Goal: Find specific page/section: Find specific page/section

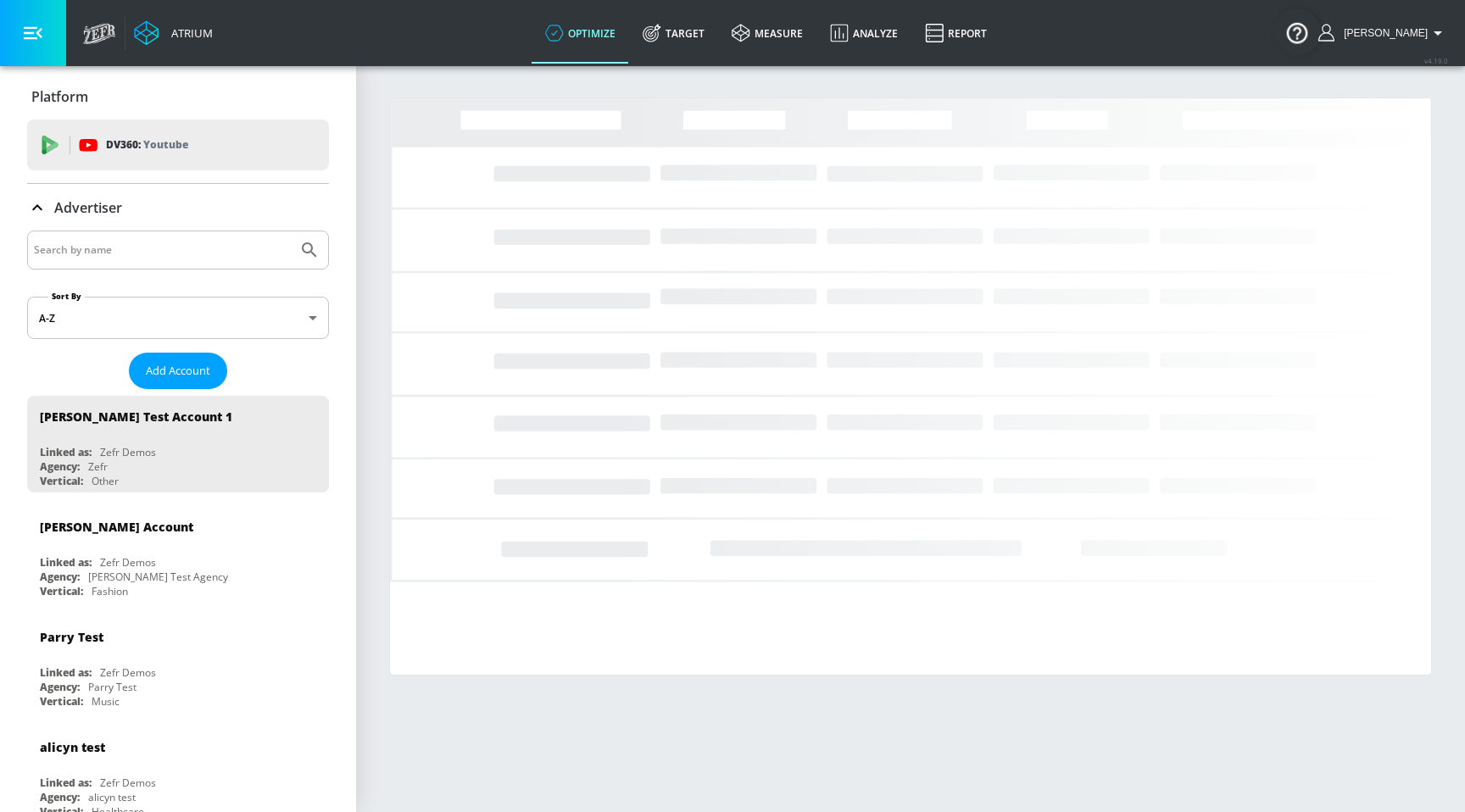
click at [231, 251] on input "Search by name" at bounding box center [162, 250] width 257 height 22
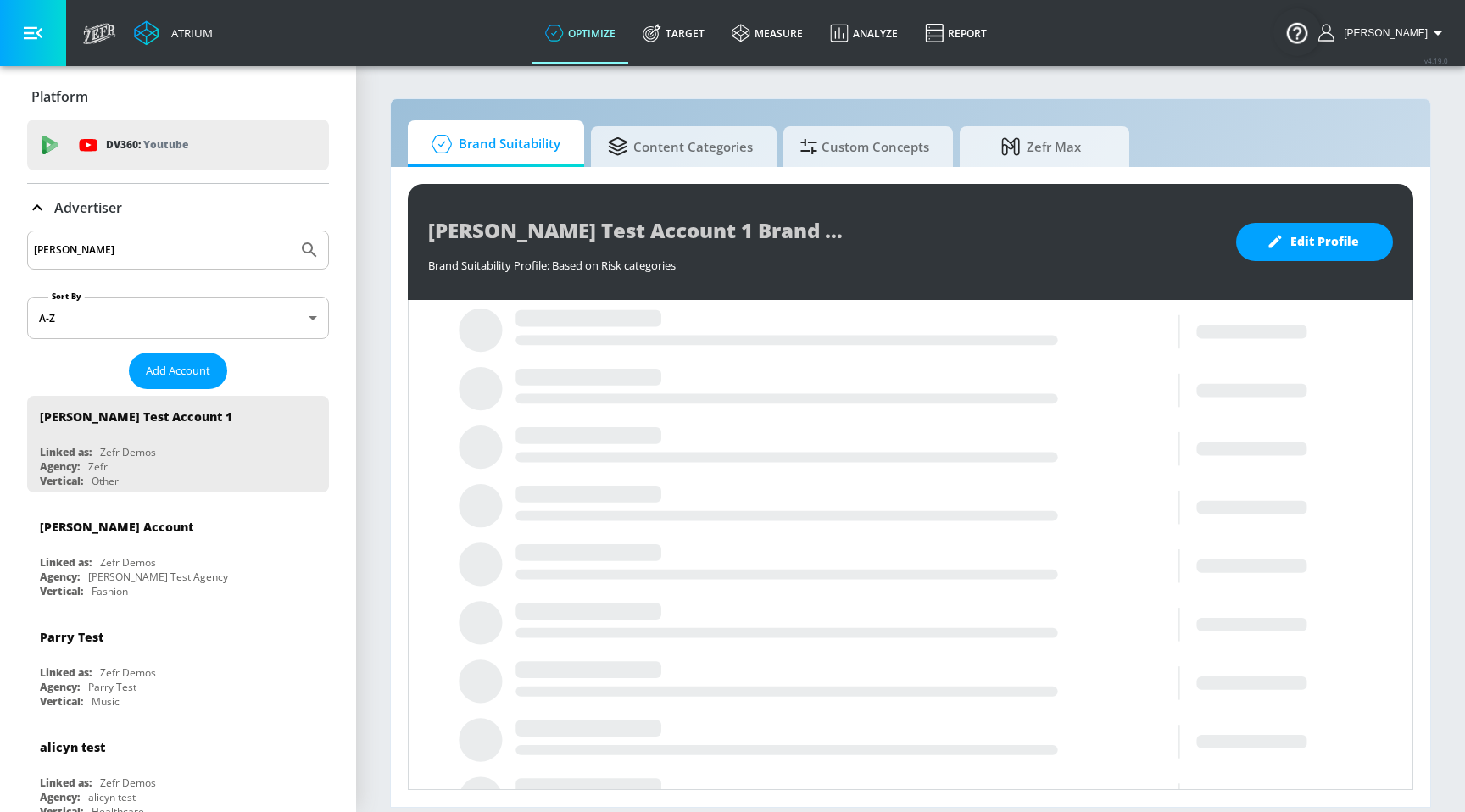
type input "[PERSON_NAME]"
click at [290, 231] on button "Submit Search" at bounding box center [309, 250] width 37 height 37
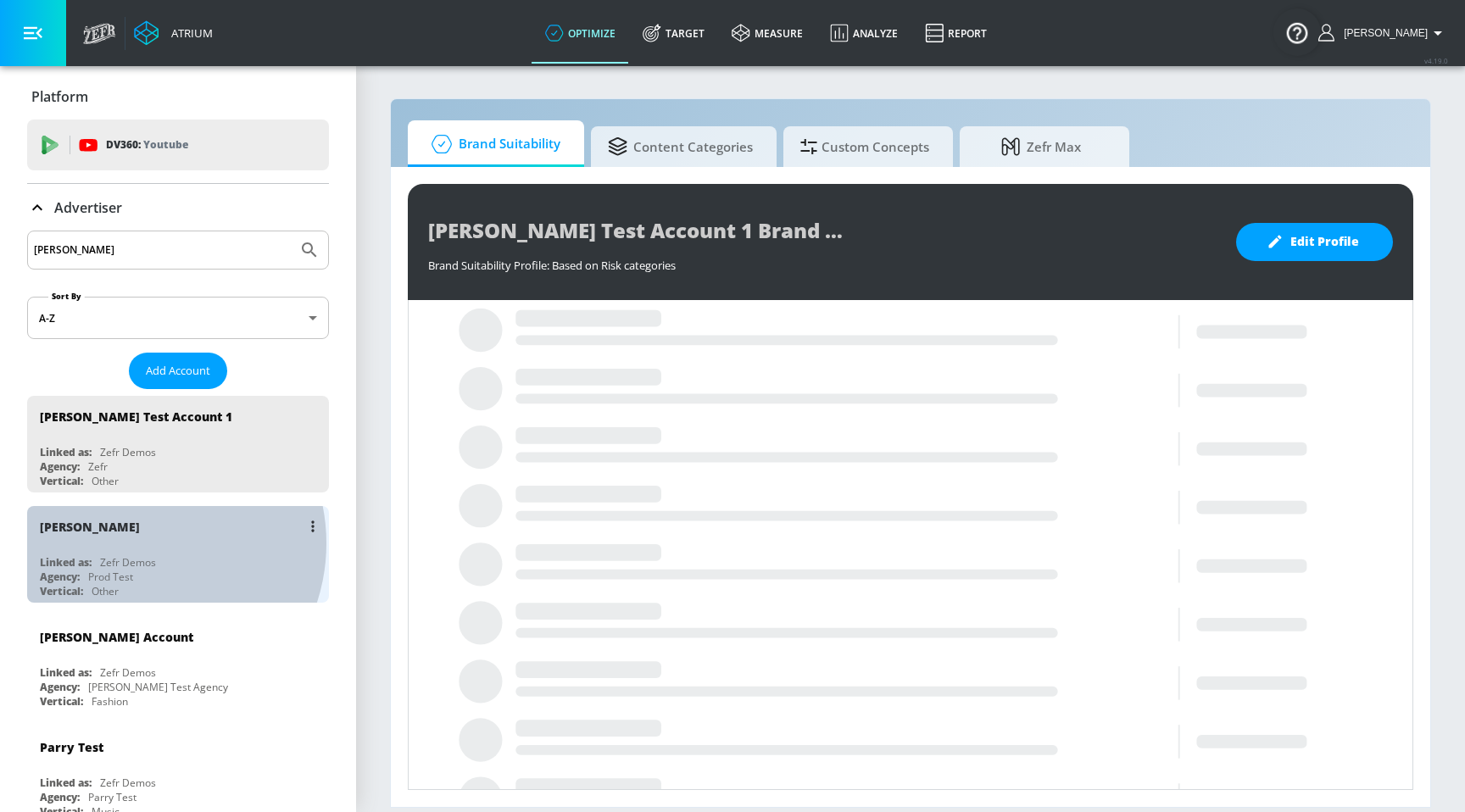
click at [135, 542] on div "[PERSON_NAME]" at bounding box center [182, 526] width 285 height 41
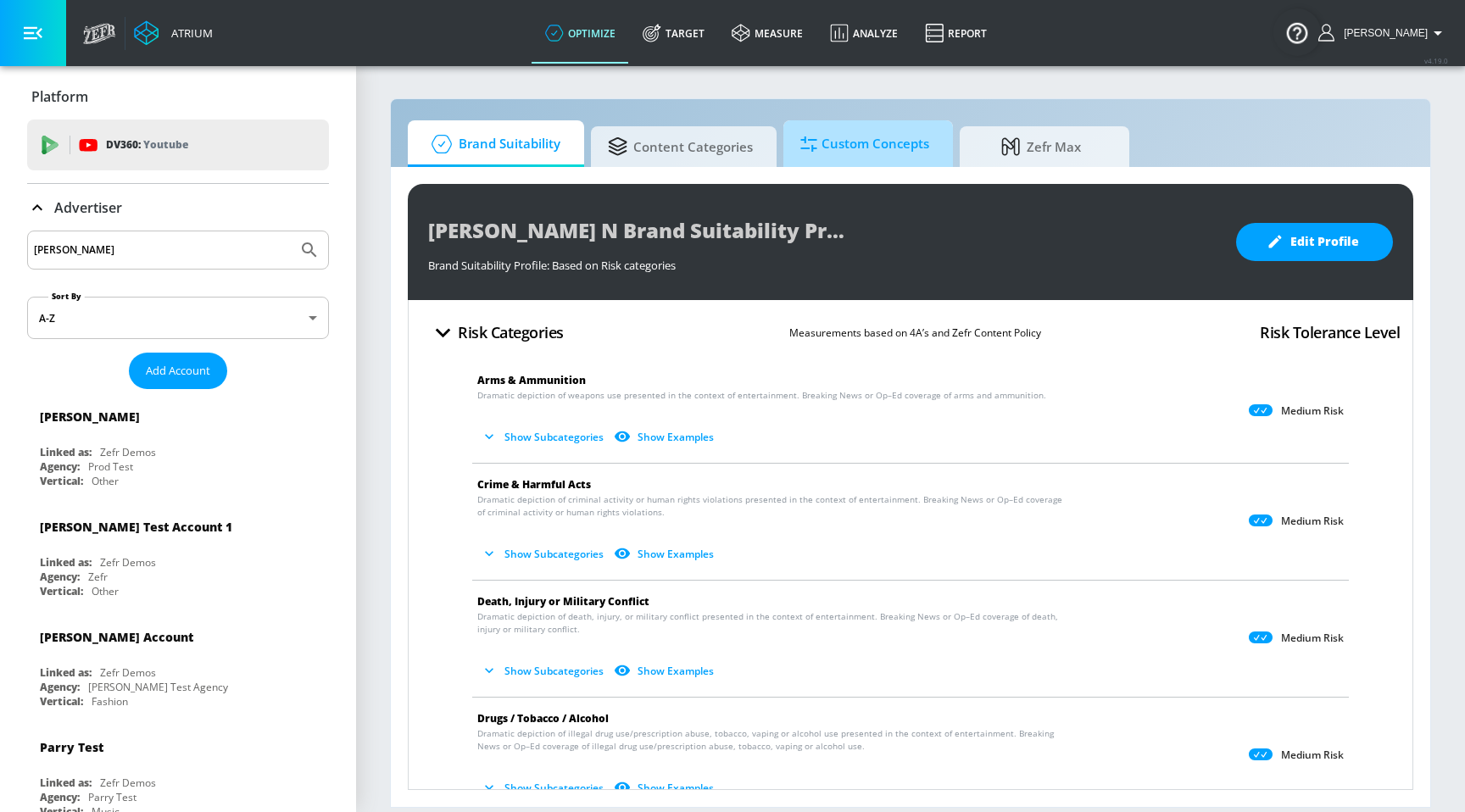
click at [852, 149] on span "Custom Concepts" at bounding box center [864, 144] width 129 height 41
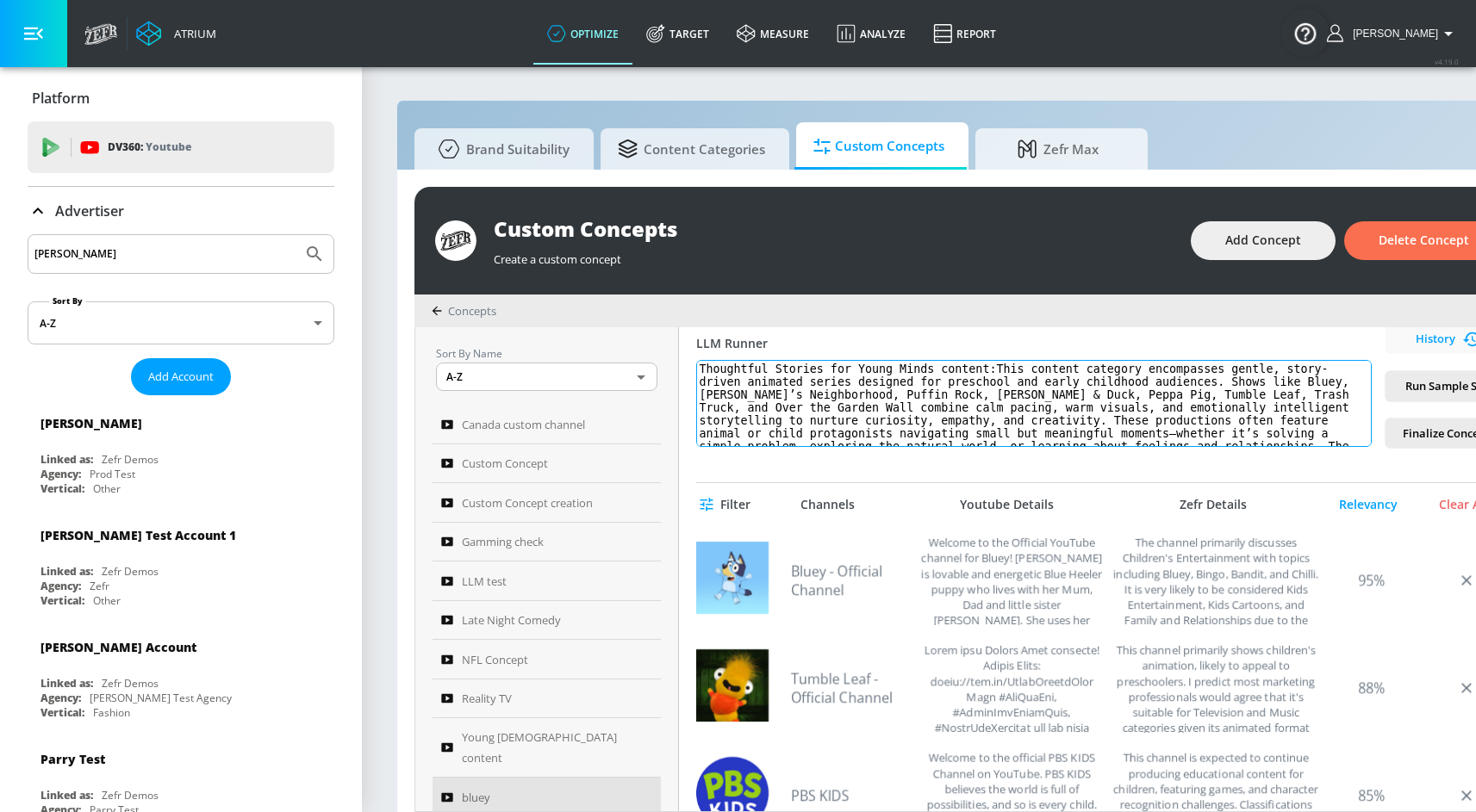
scroll to position [403, 0]
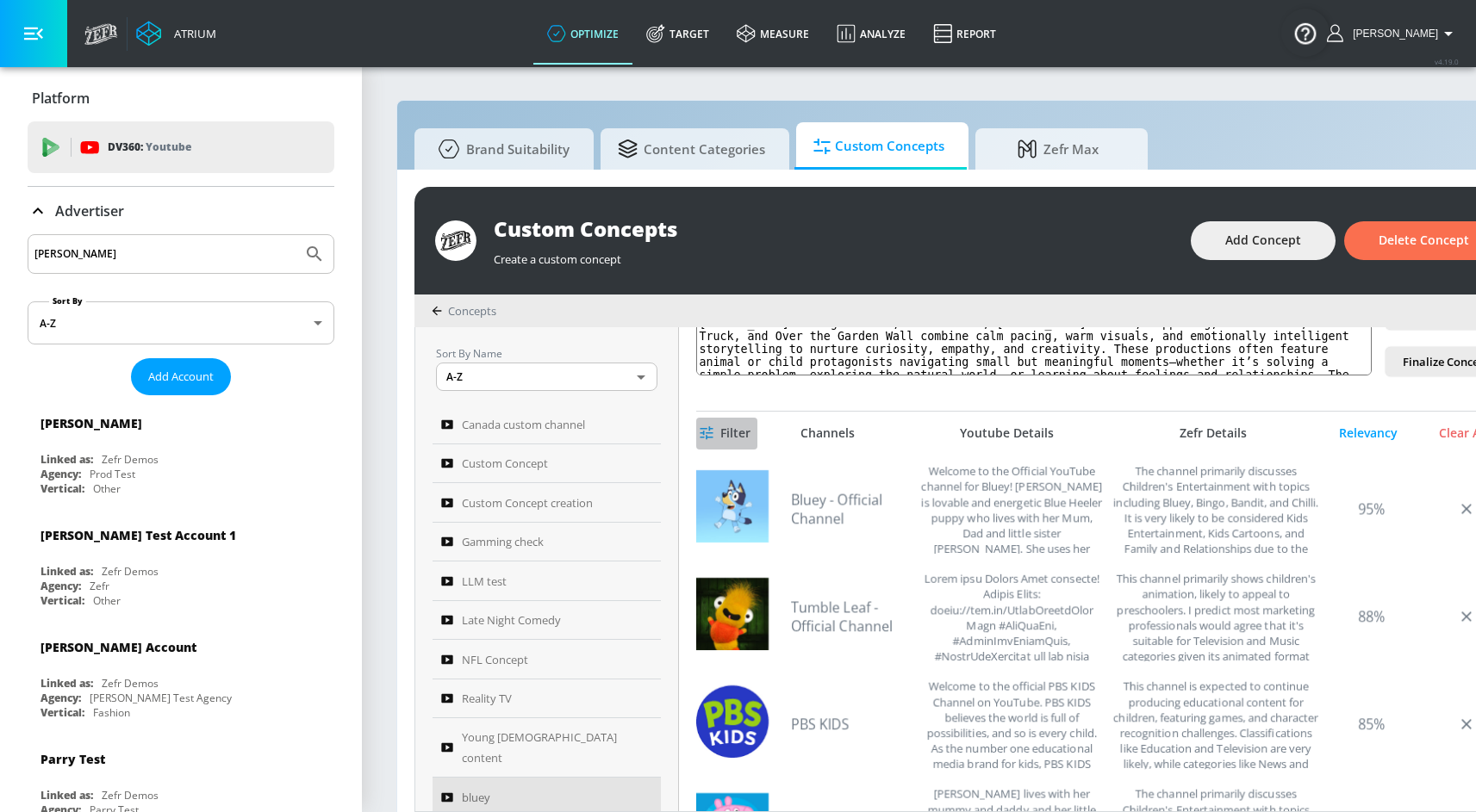
click at [733, 428] on span "Filter" at bounding box center [727, 433] width 48 height 21
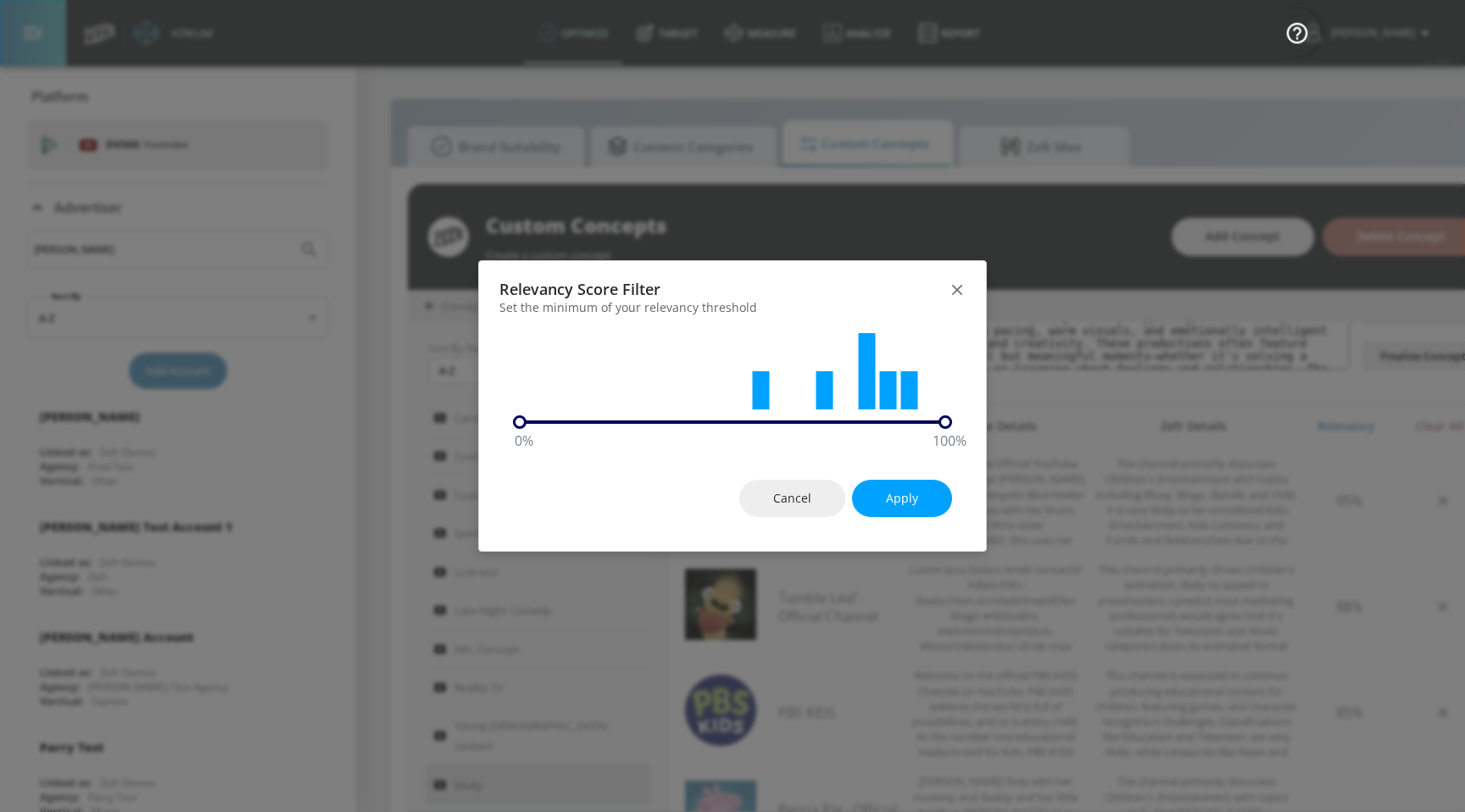
click at [773, 412] on icon at bounding box center [729, 371] width 433 height 85
drag, startPoint x: 641, startPoint y: 425, endPoint x: 815, endPoint y: 419, distance: 174.1
click at [815, 420] on div "70 % 100 %" at bounding box center [732, 422] width 440 height 14
click at [886, 486] on button "Apply" at bounding box center [902, 499] width 100 height 38
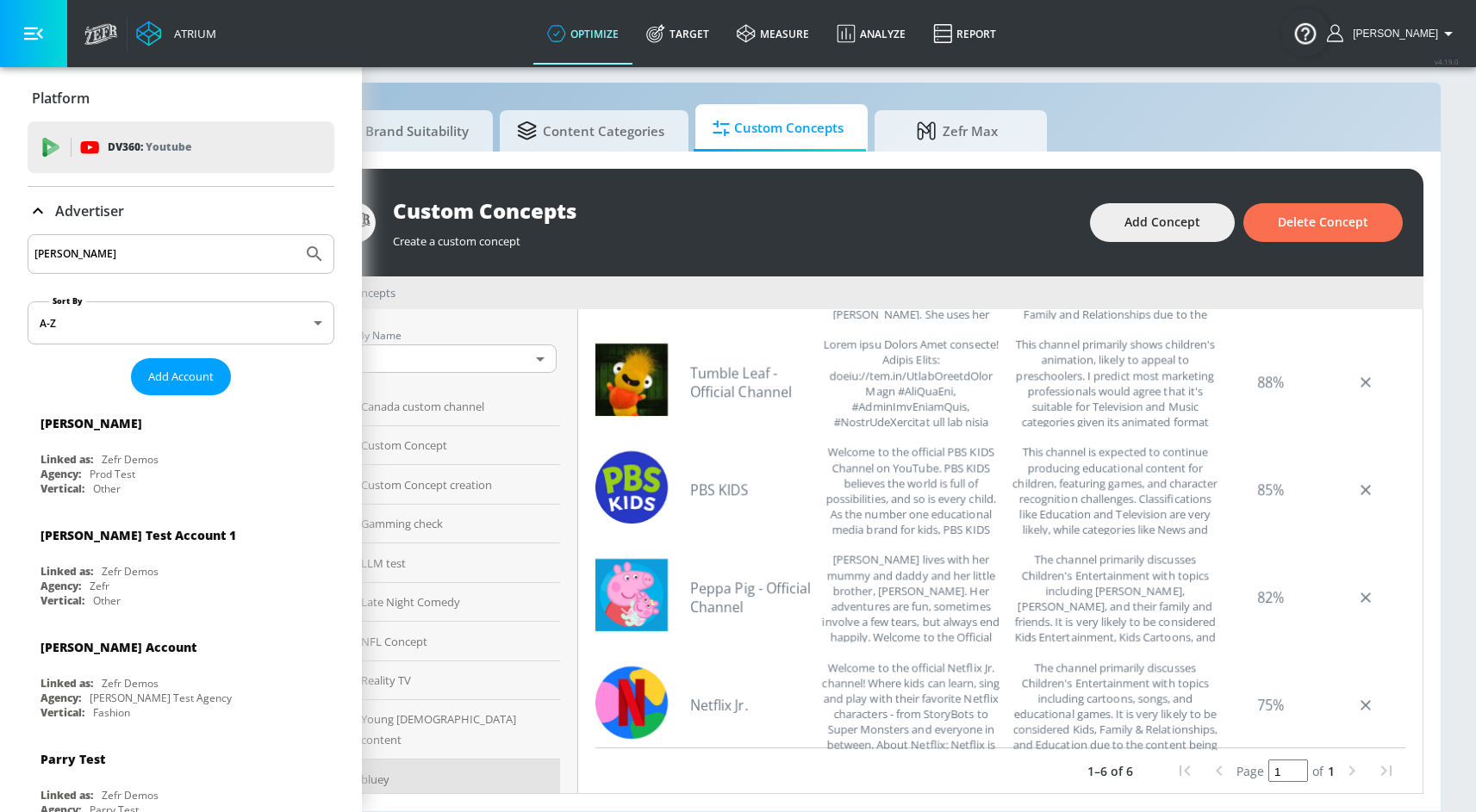
scroll to position [0, 0]
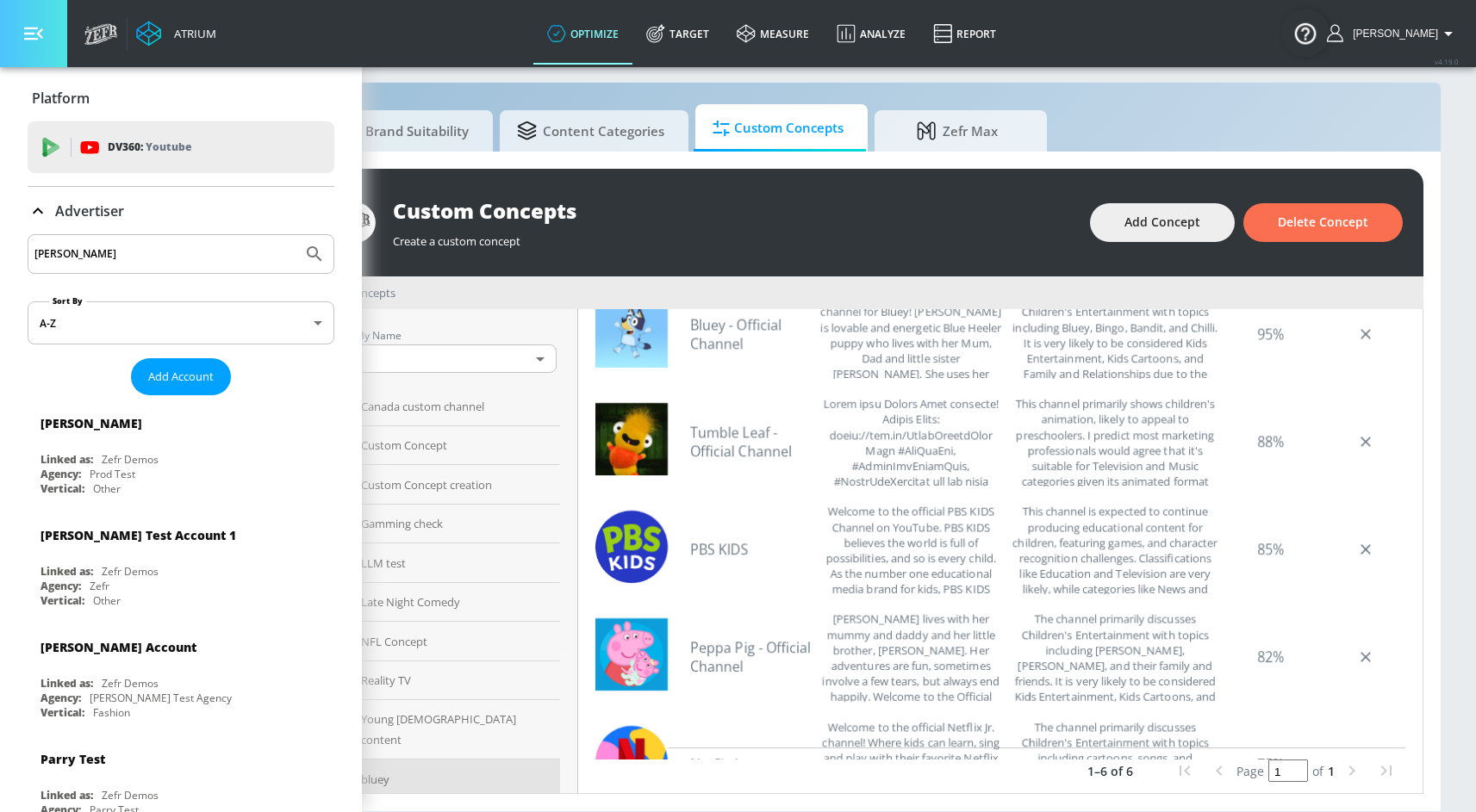
click at [49, 47] on button "button" at bounding box center [33, 33] width 67 height 67
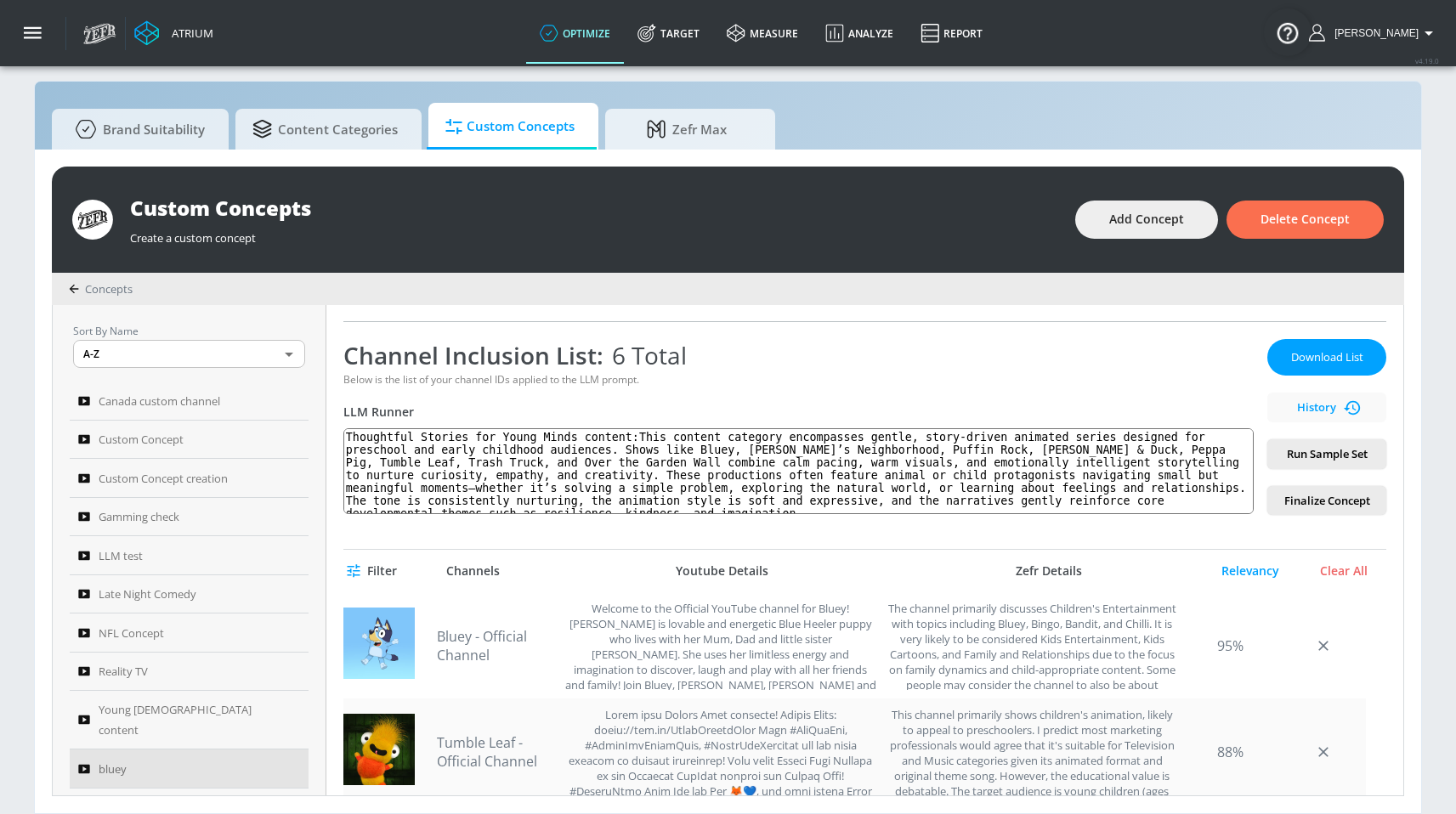
scroll to position [10, 0]
click at [1227, 577] on div "Relevancy" at bounding box center [1251, 571] width 85 height 16
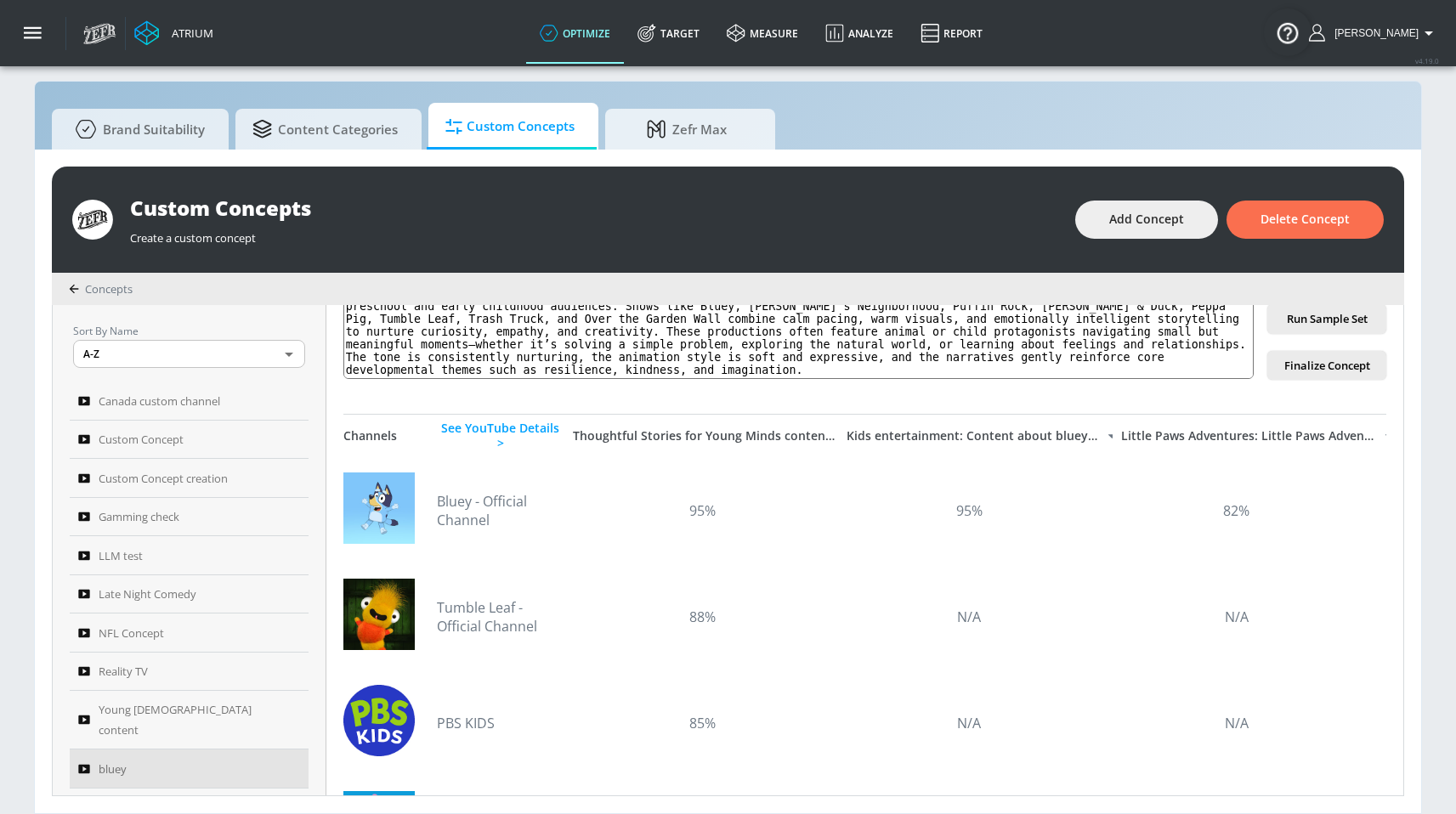
scroll to position [255, 0]
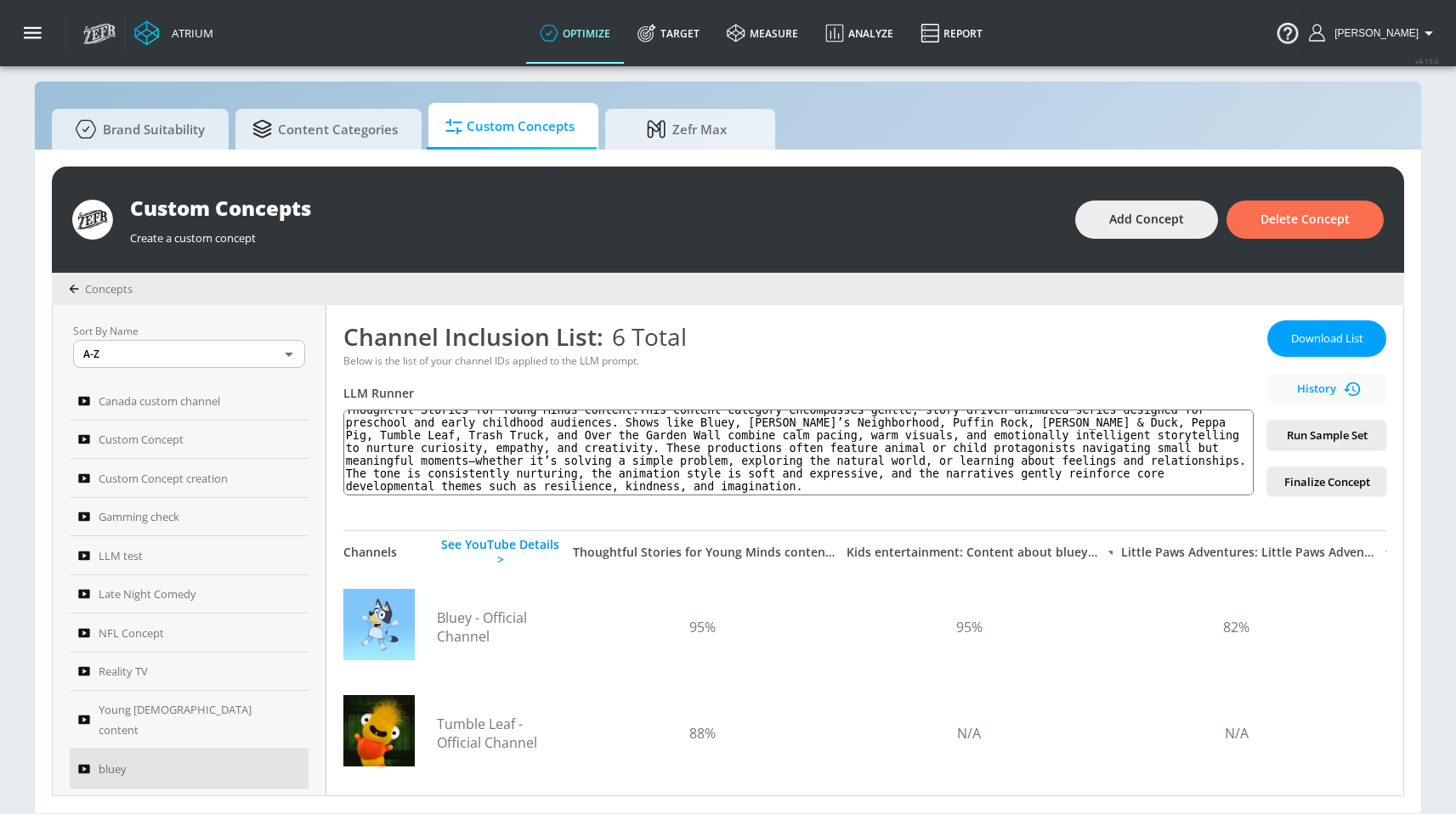
click at [555, 557] on div "See YouTube Details >" at bounding box center [501, 552] width 128 height 30
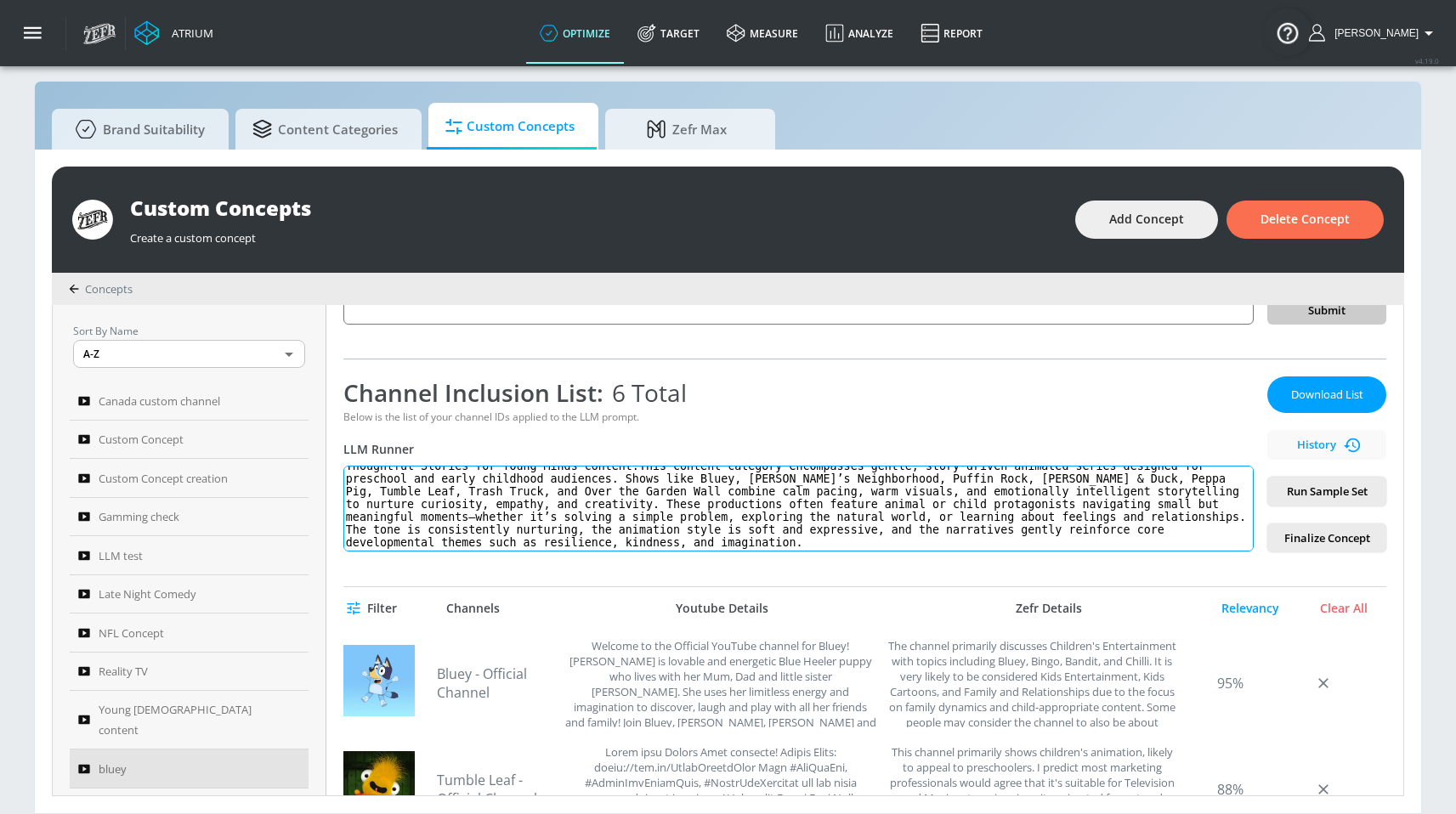
scroll to position [192, 0]
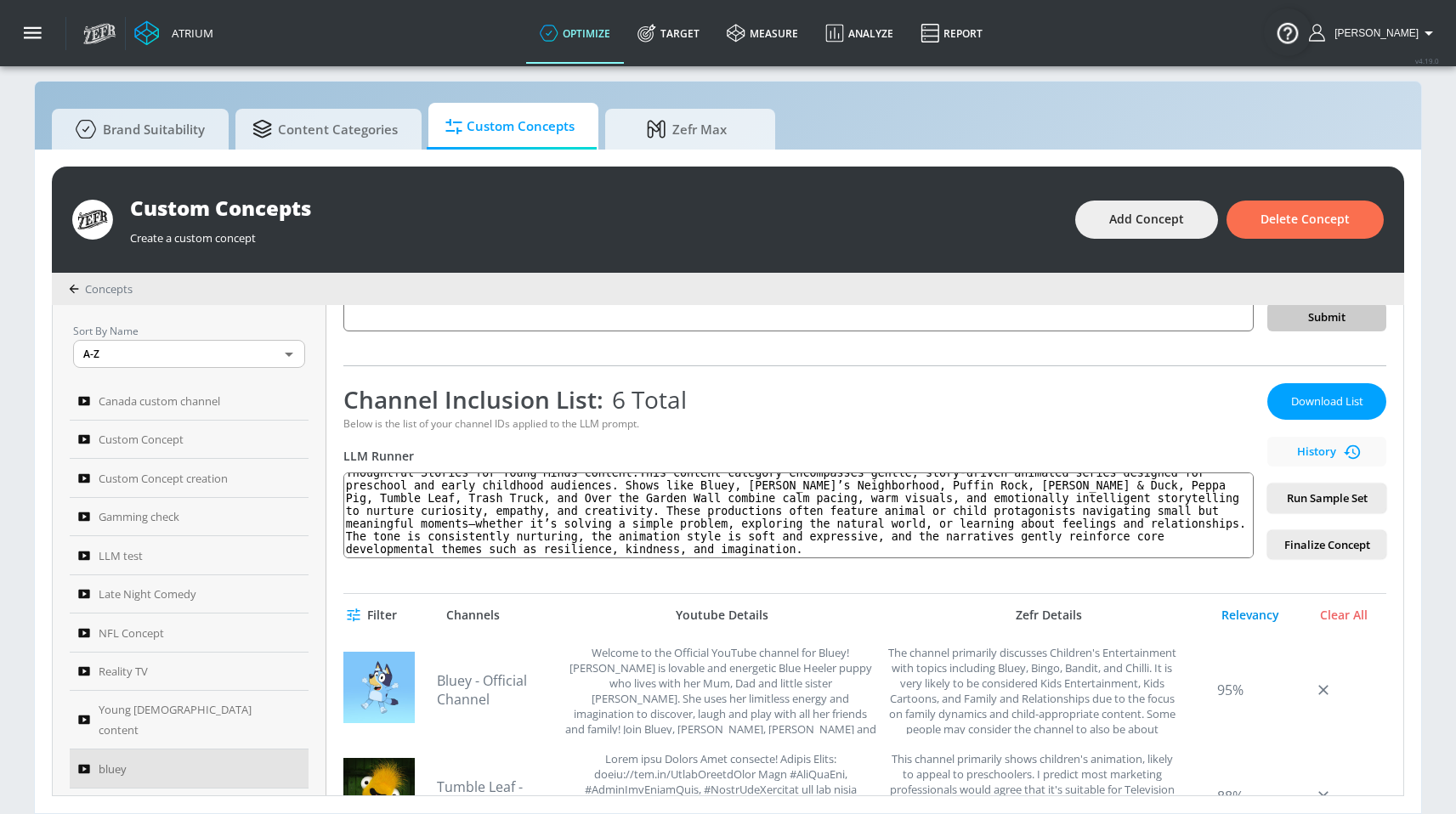
click at [1213, 612] on div "Relevancy" at bounding box center [1251, 615] width 85 height 16
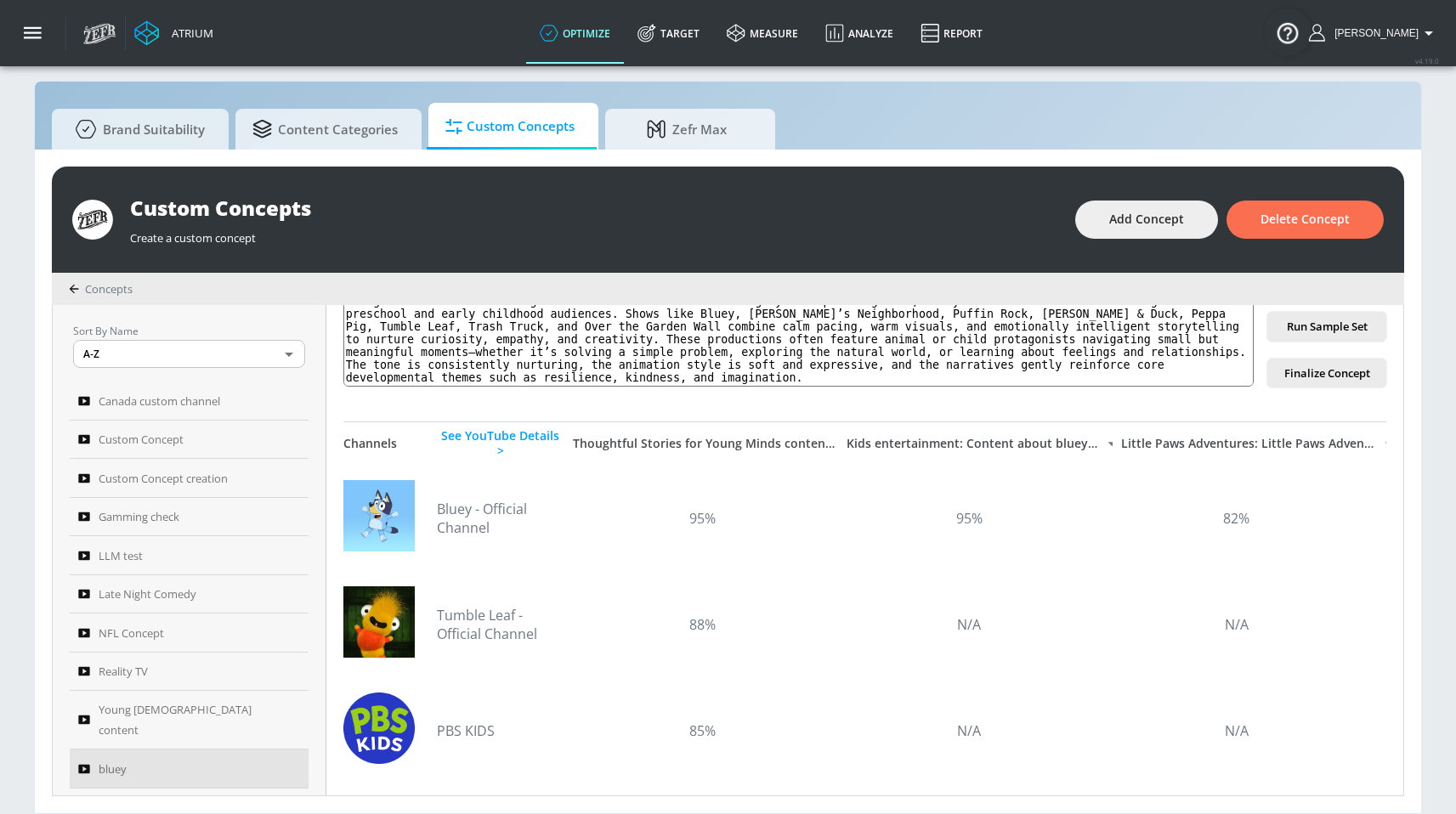
scroll to position [0, 0]
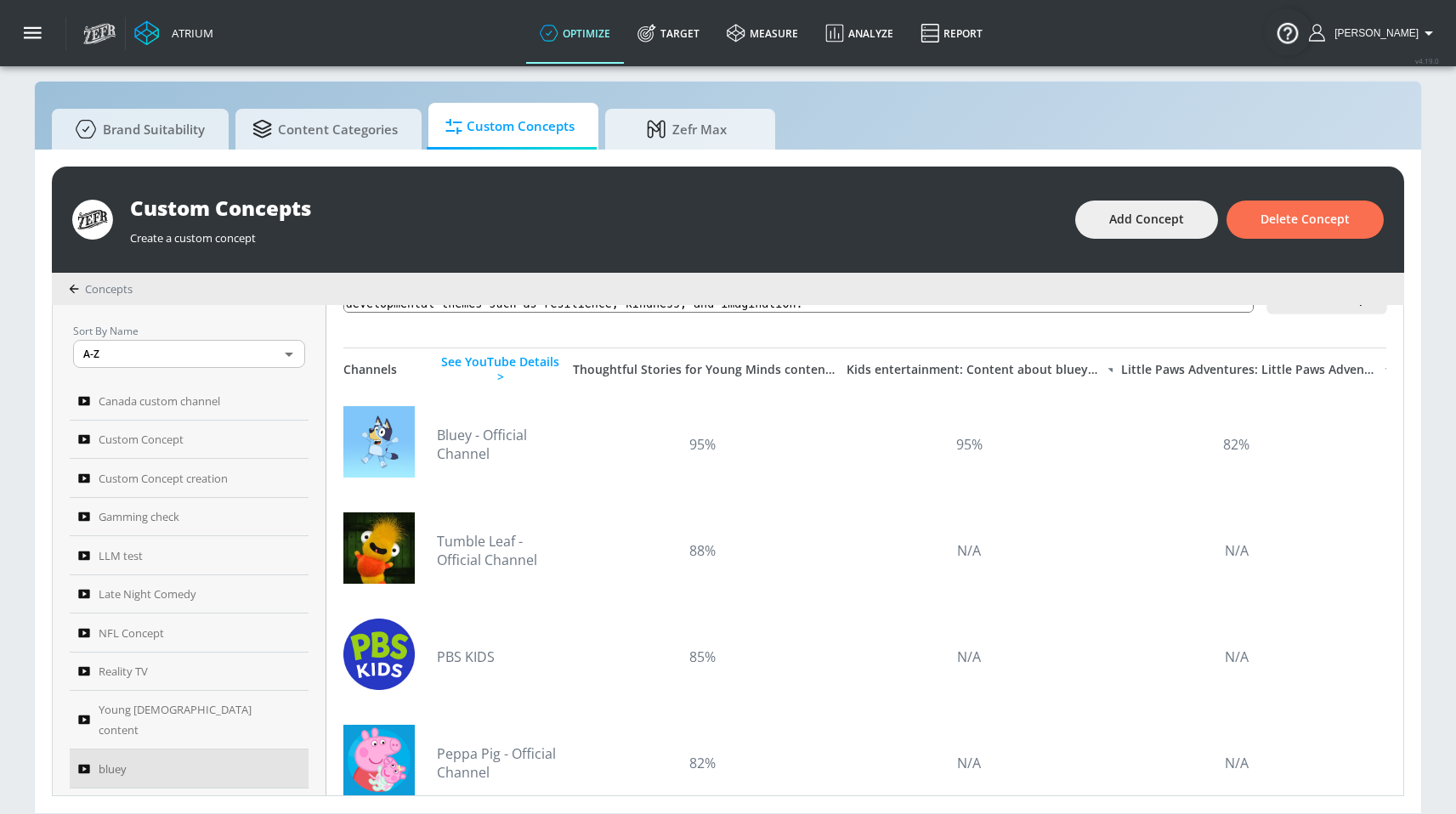
click at [768, 367] on div "Thoughtful Stories for Young Minds content:This content category encompasses ge…" at bounding box center [705, 370] width 265 height 16
click at [560, 370] on div "See YouTube Details >" at bounding box center [501, 369] width 128 height 30
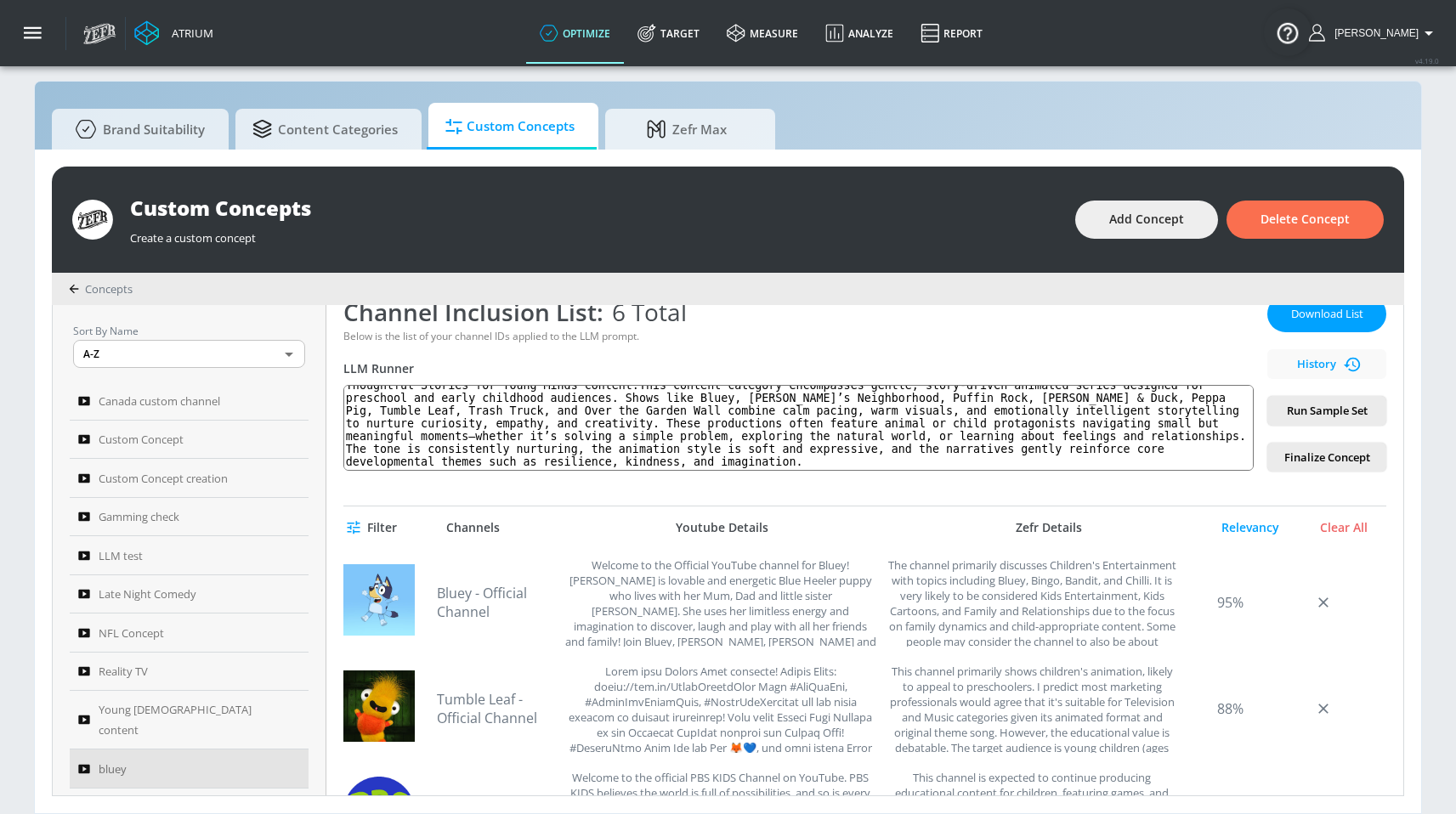
click at [357, 520] on span "Filter" at bounding box center [374, 528] width 47 height 21
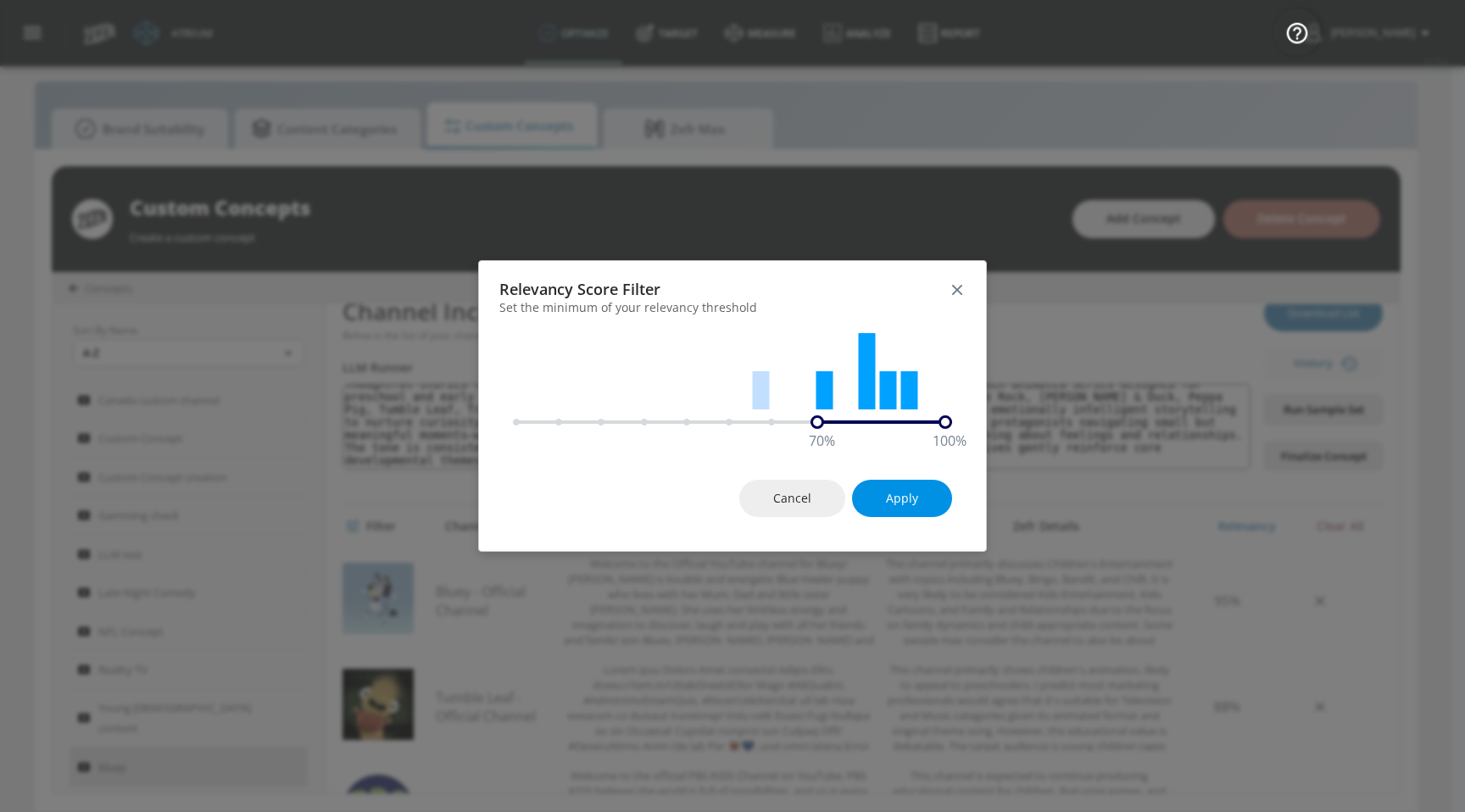
click at [932, 509] on button "Apply" at bounding box center [902, 499] width 100 height 38
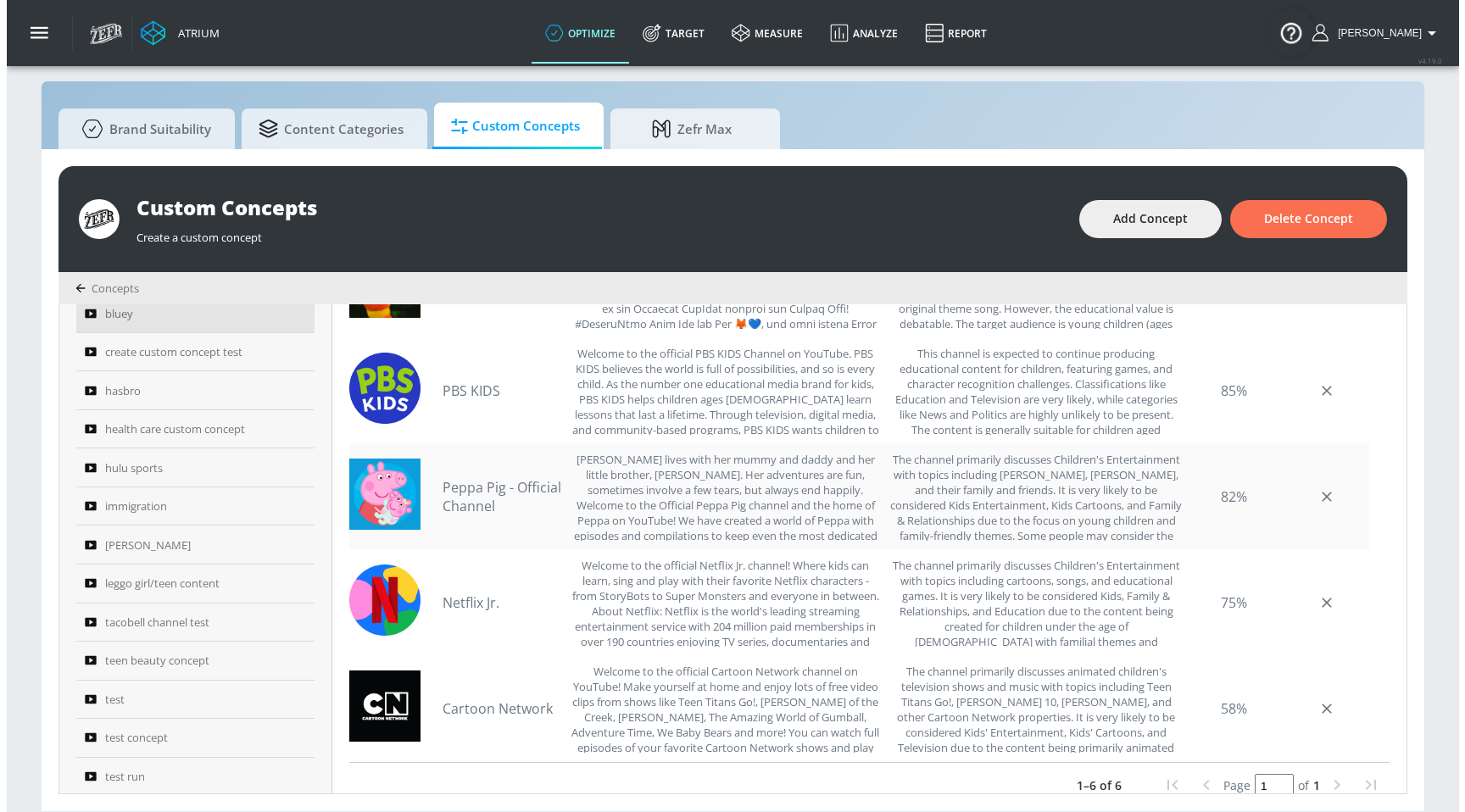
scroll to position [551, 0]
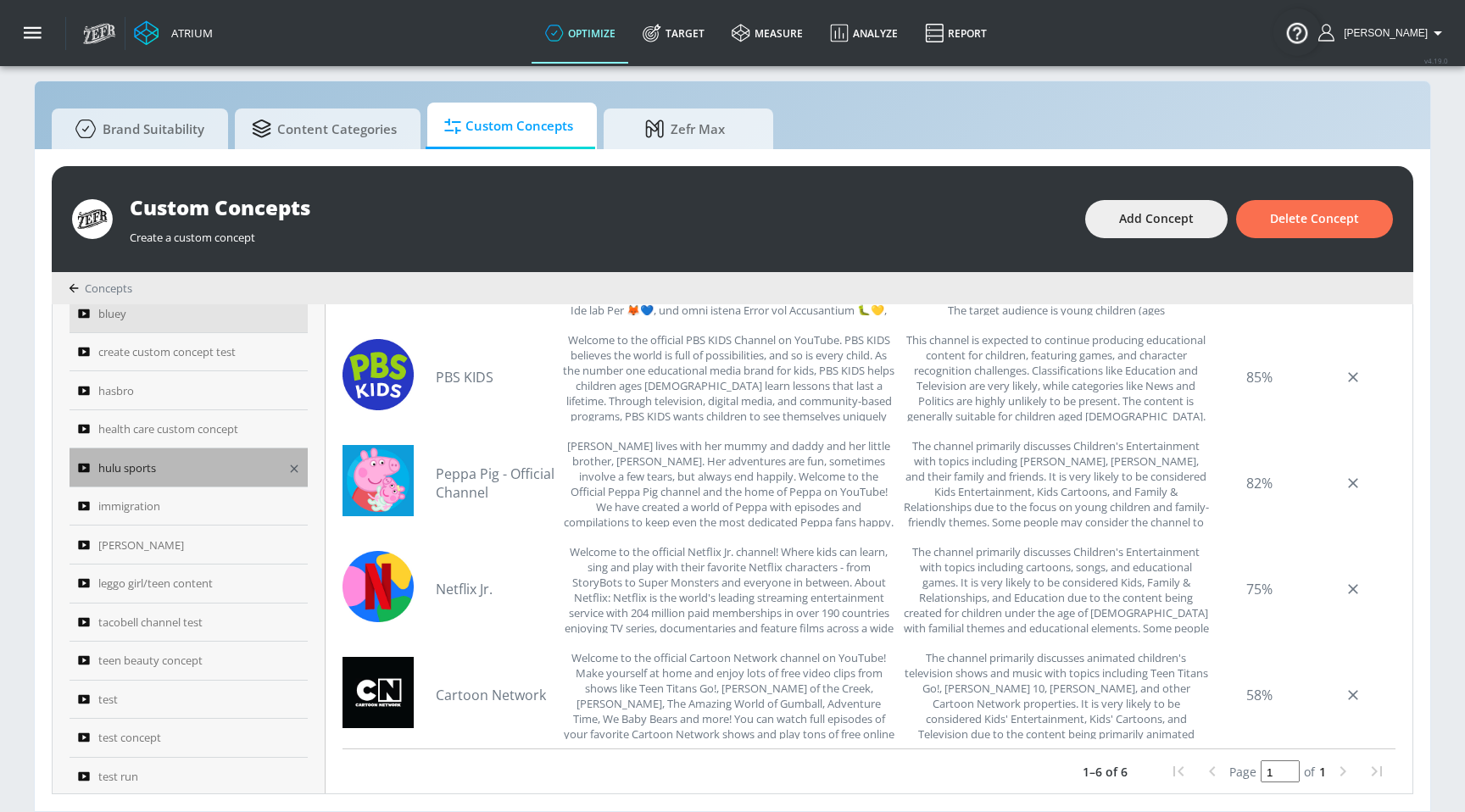
click at [216, 458] on div "hulu sports" at bounding box center [177, 467] width 199 height 20
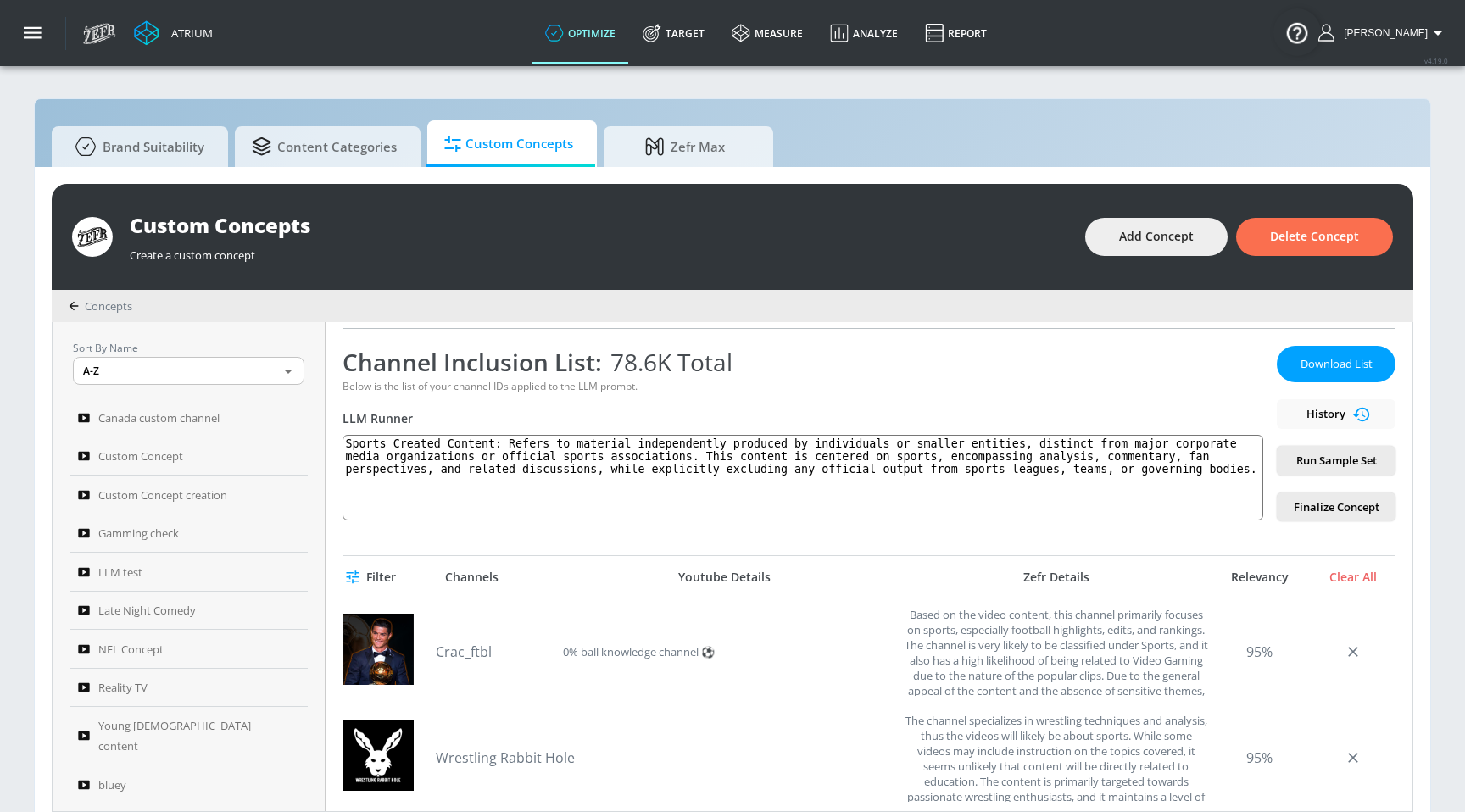
scroll to position [337, 0]
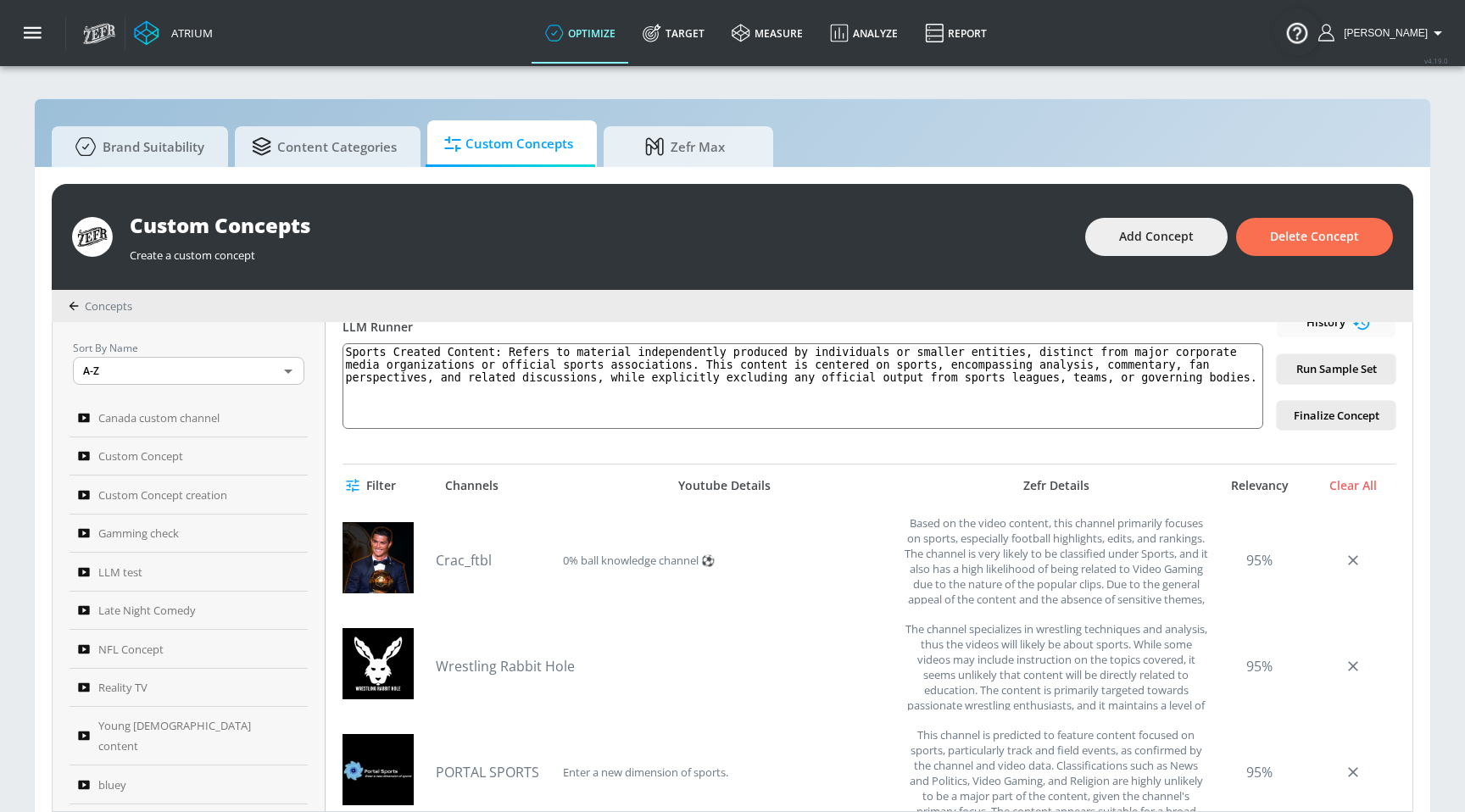
click at [374, 483] on span "Filter" at bounding box center [373, 486] width 47 height 21
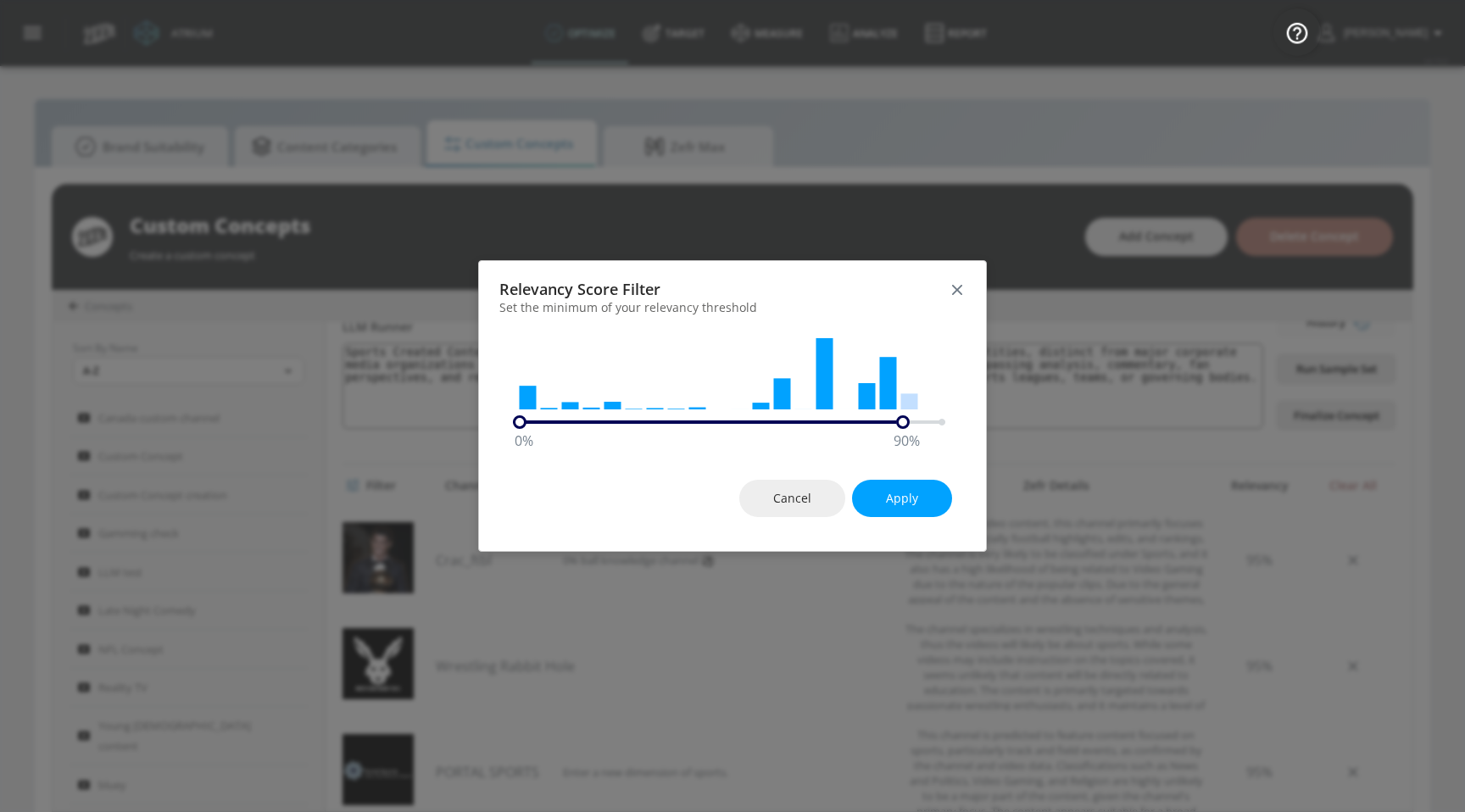
drag, startPoint x: 947, startPoint y: 417, endPoint x: 889, endPoint y: 413, distance: 58.1
click at [889, 413] on div "0 % 90 %" at bounding box center [732, 378] width 440 height 100
drag, startPoint x: 520, startPoint y: 427, endPoint x: 790, endPoint y: 445, distance: 270.6
click at [782, 429] on div "60 %" at bounding box center [775, 422] width 14 height 14
drag, startPoint x: 777, startPoint y: 425, endPoint x: 824, endPoint y: 425, distance: 47.0
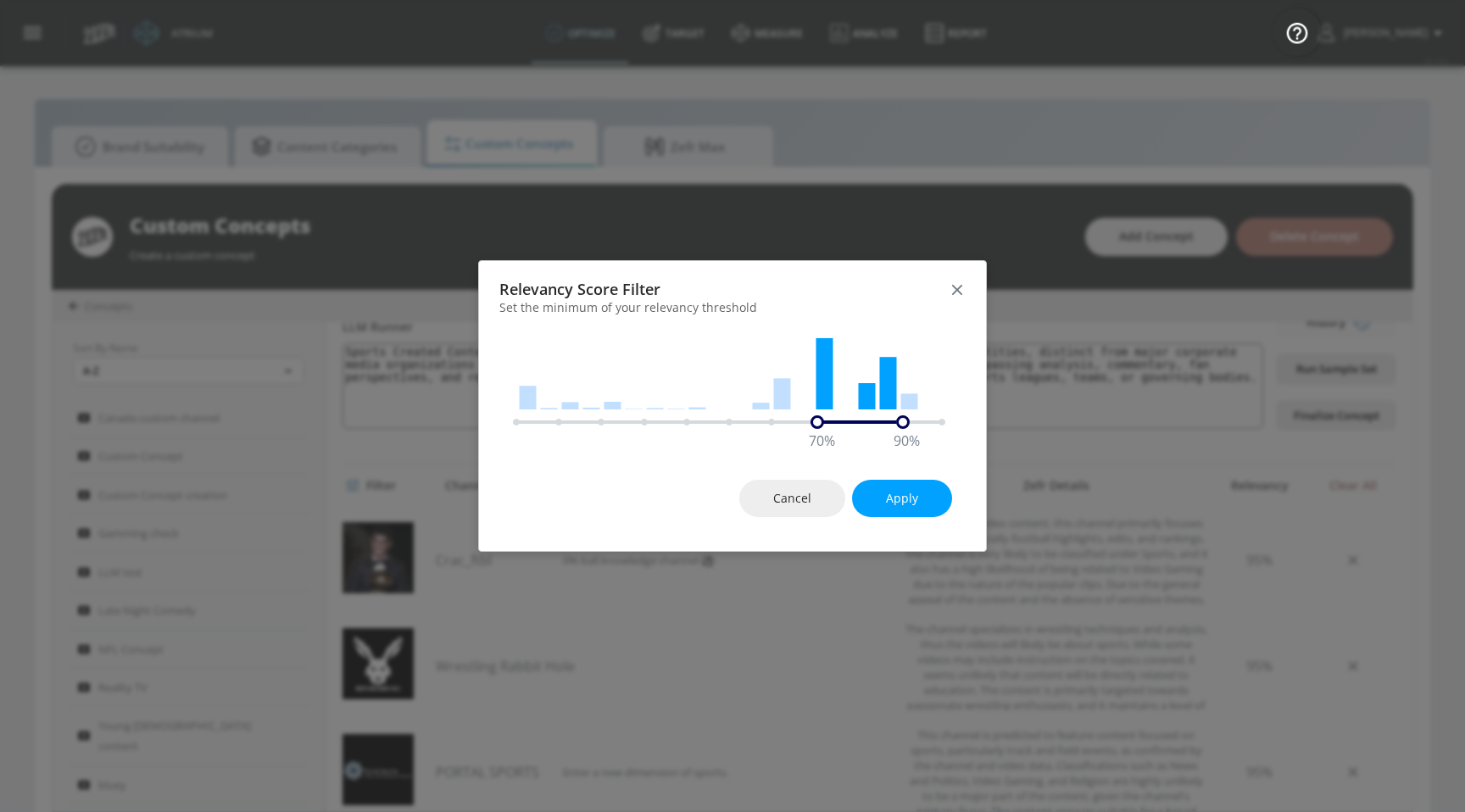
click at [824, 425] on div "70 %" at bounding box center [817, 422] width 14 height 14
click at [884, 498] on button "Apply" at bounding box center [902, 499] width 100 height 38
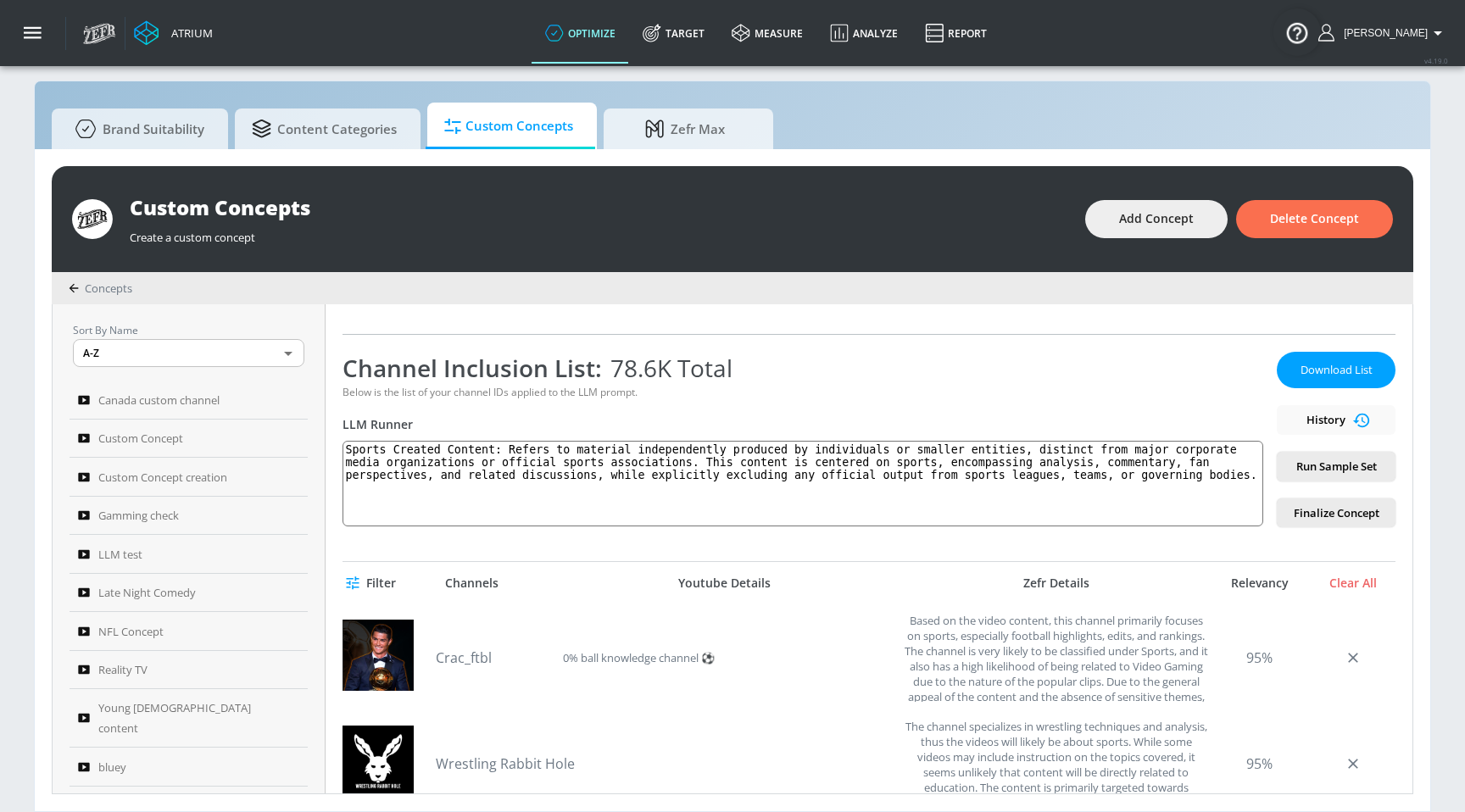
scroll to position [341, 0]
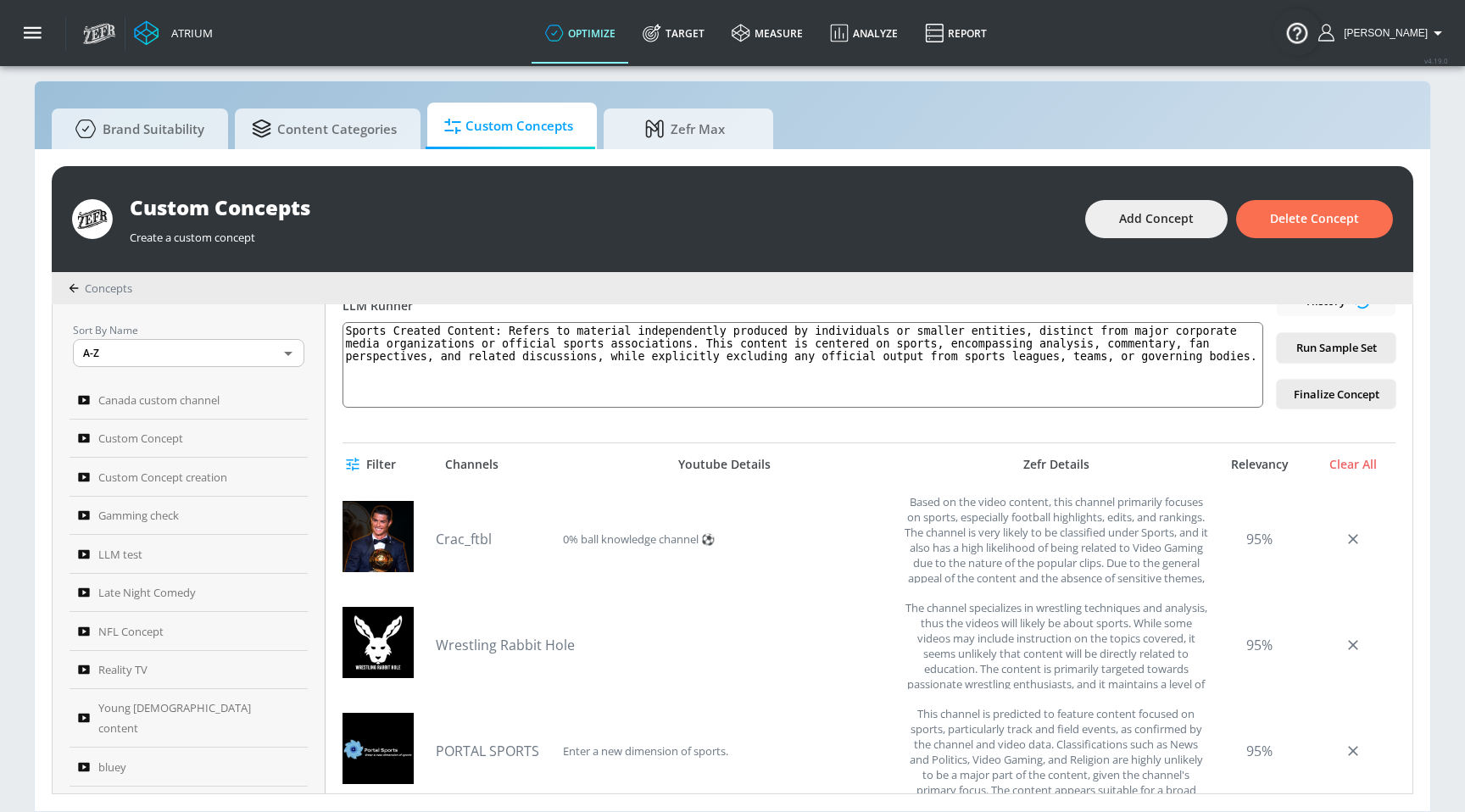
click at [373, 465] on span "Filter" at bounding box center [373, 464] width 47 height 21
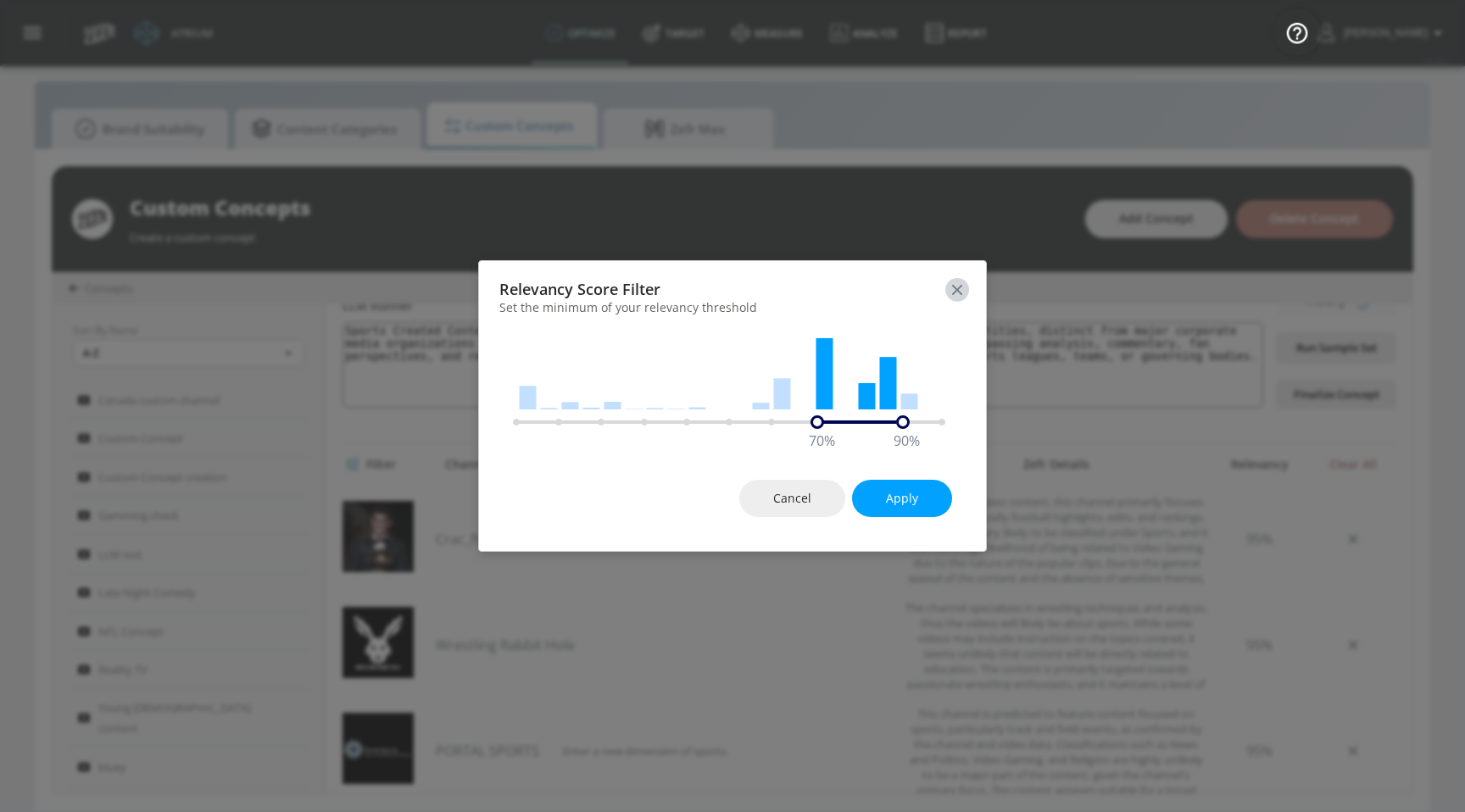
click at [963, 290] on icon "button" at bounding box center [957, 290] width 19 height 19
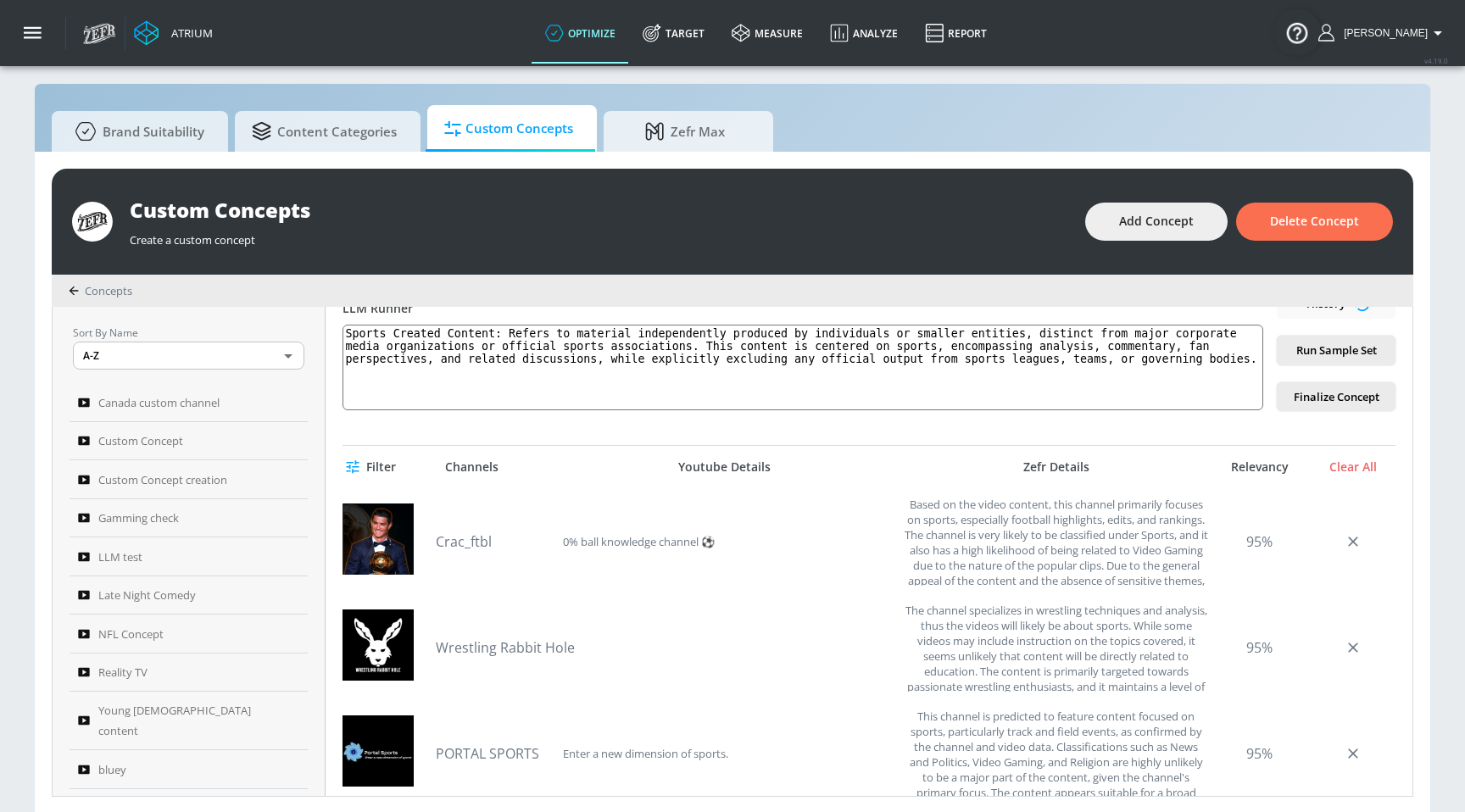
scroll to position [18, 0]
